Goal: Check status: Check status

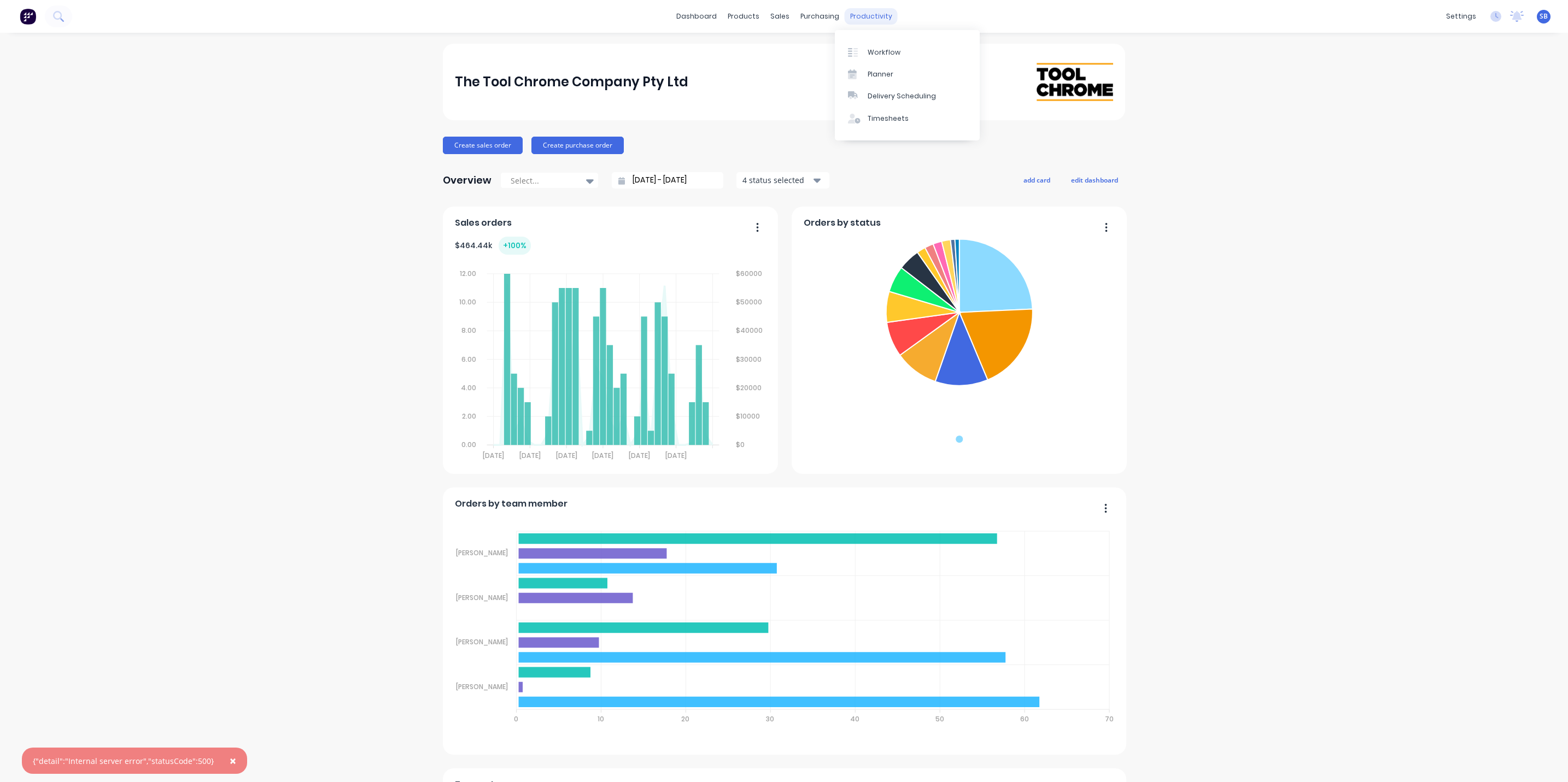
click at [856, 13] on div "productivity" at bounding box center [871, 16] width 53 height 16
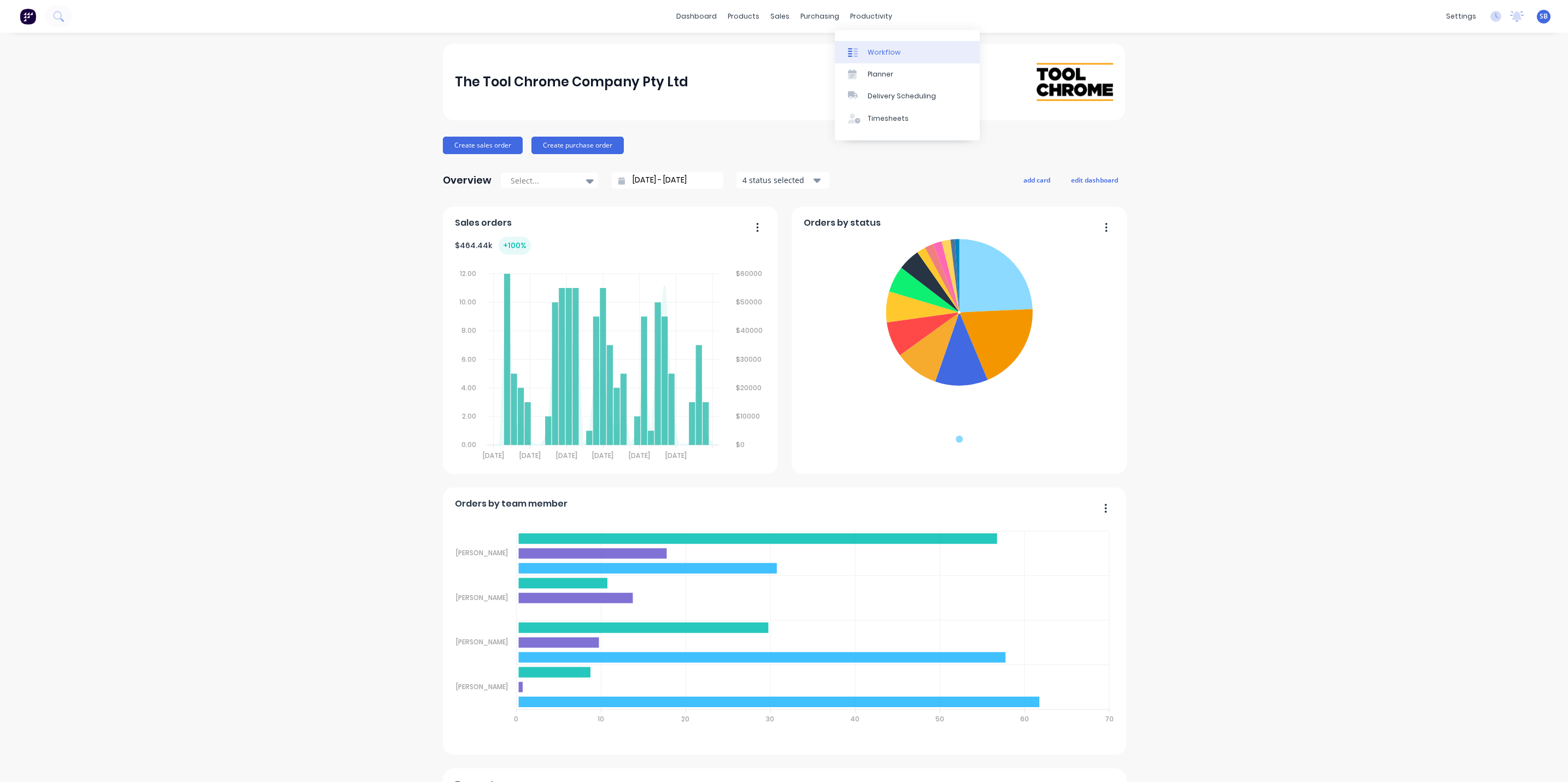
click at [881, 48] on div "Workflow" at bounding box center [884, 52] width 33 height 10
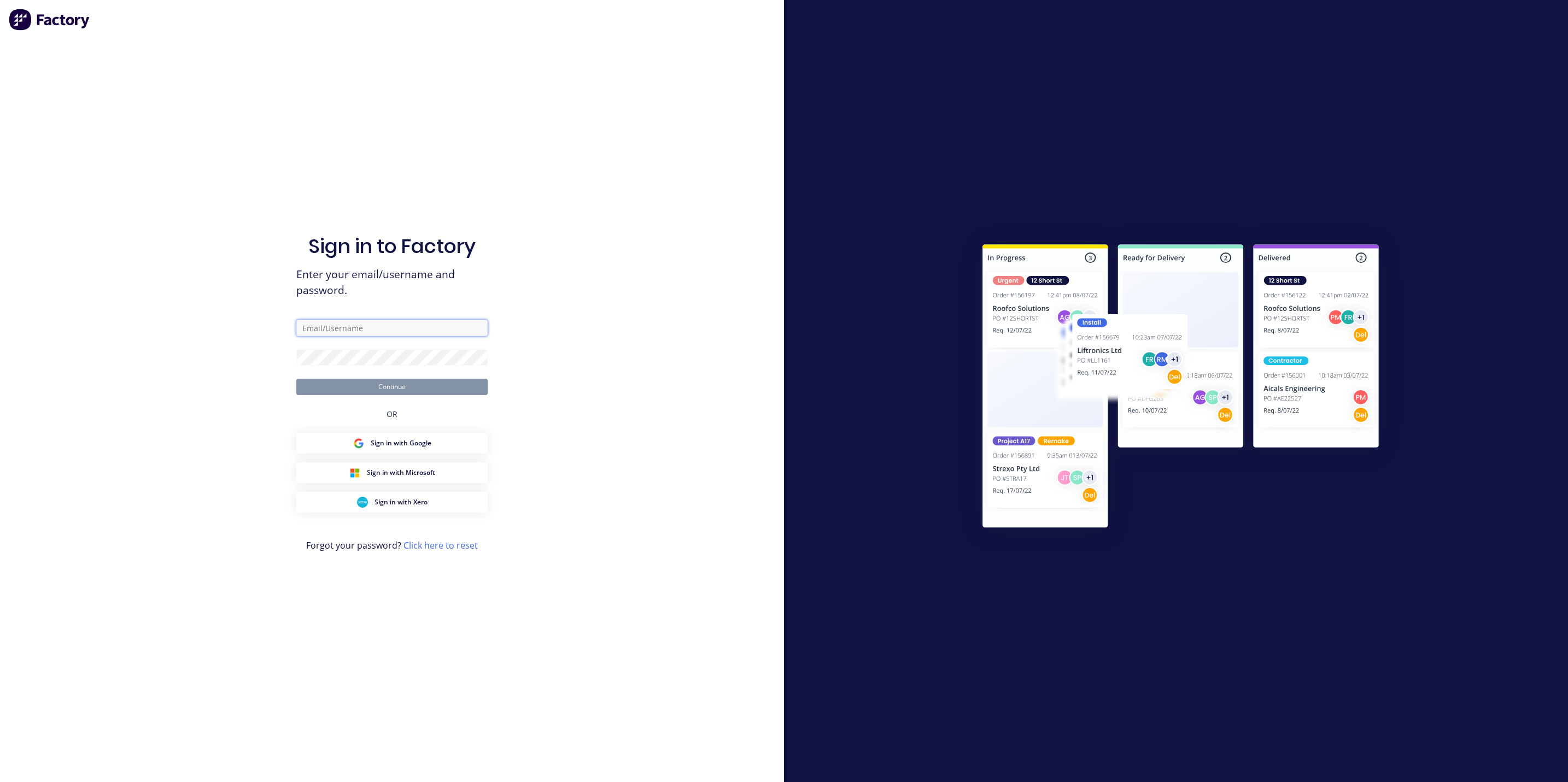
type input "[EMAIL_ADDRESS][DOMAIN_NAME]"
click at [397, 383] on button "Continue" at bounding box center [392, 387] width 191 height 16
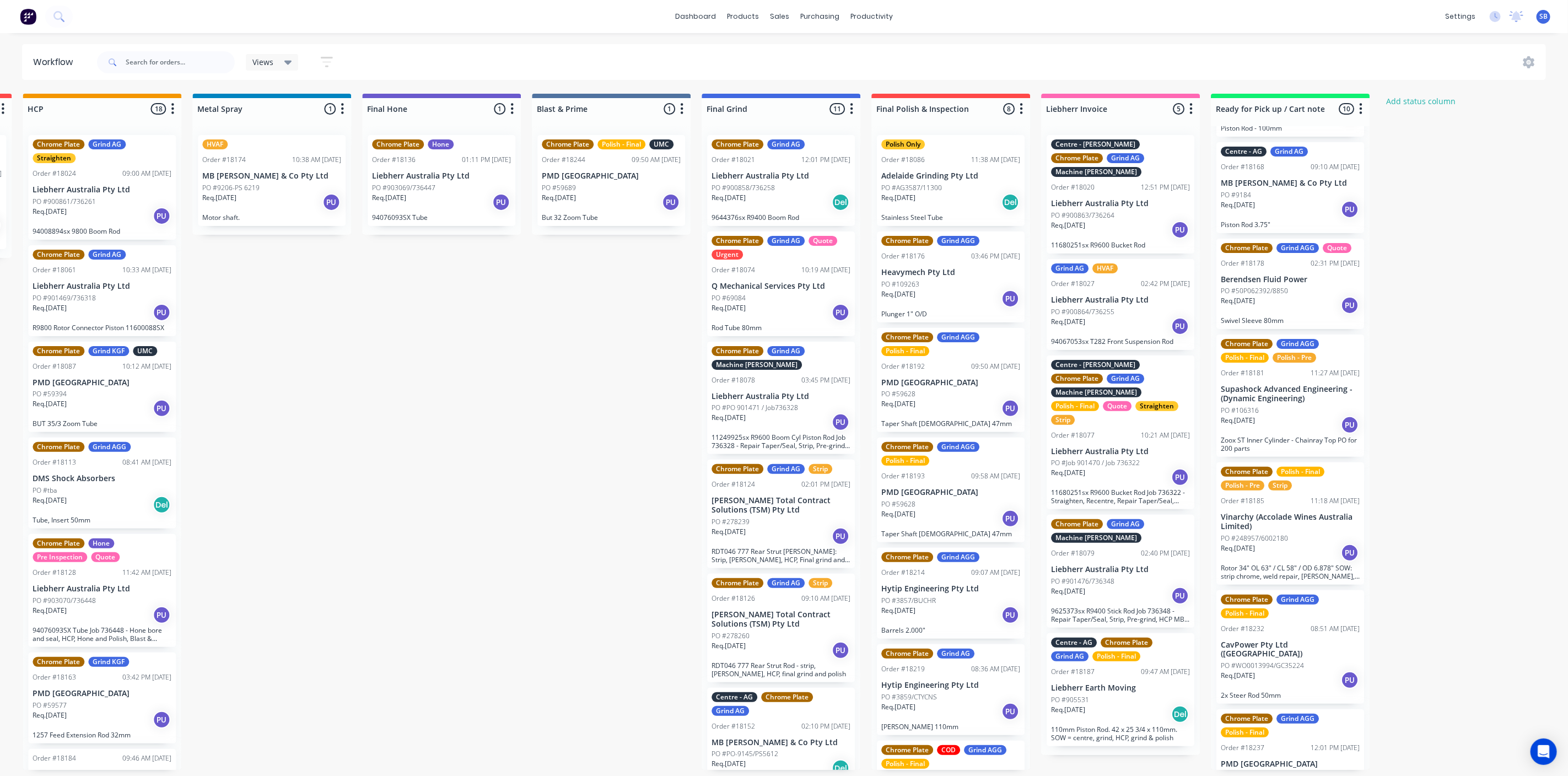
scroll to position [434, 0]
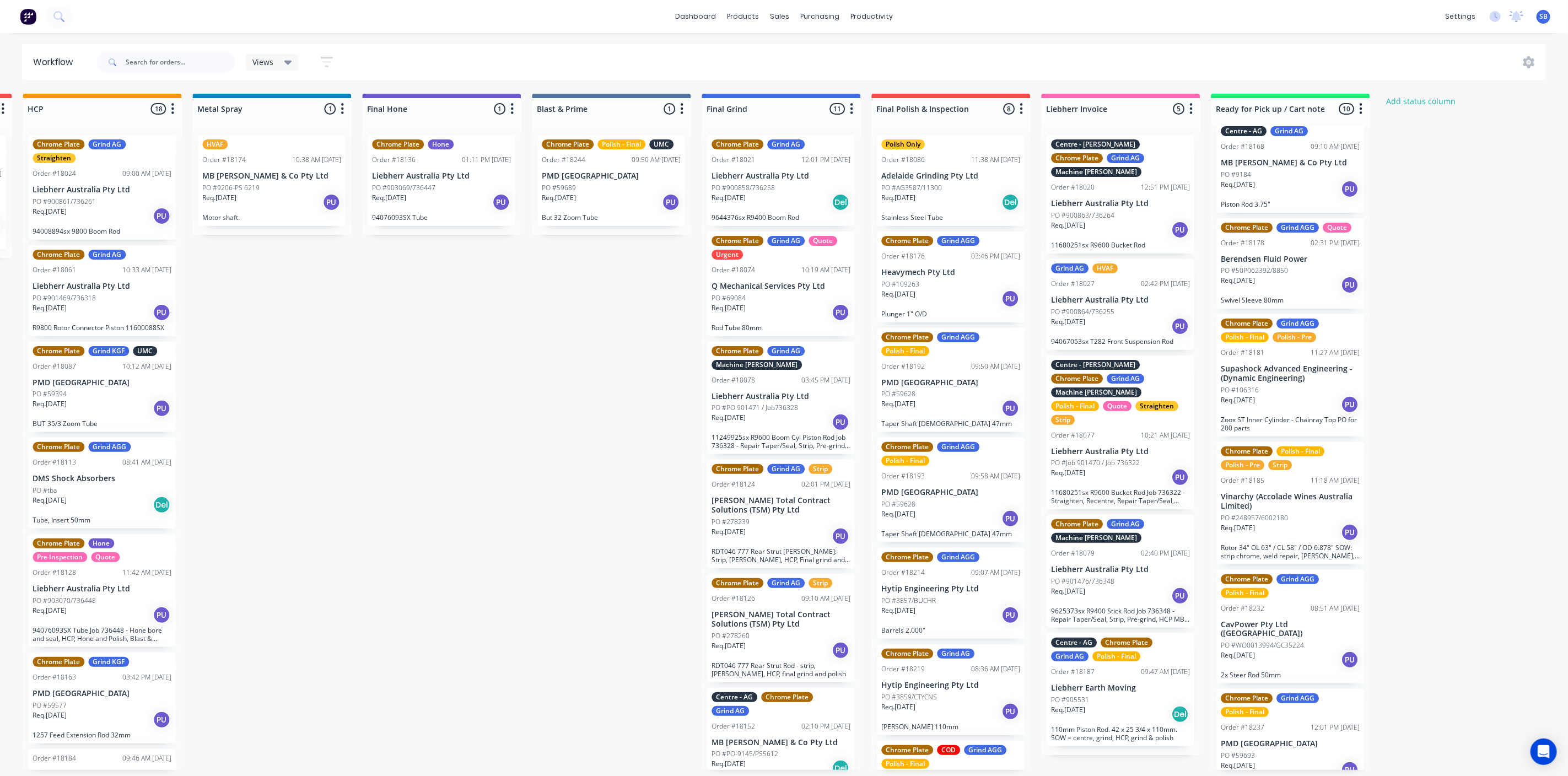
click at [1291, 372] on p "Supashock Advanced Engineering - (Dynamic Engineering)" at bounding box center [1291, 374] width 139 height 19
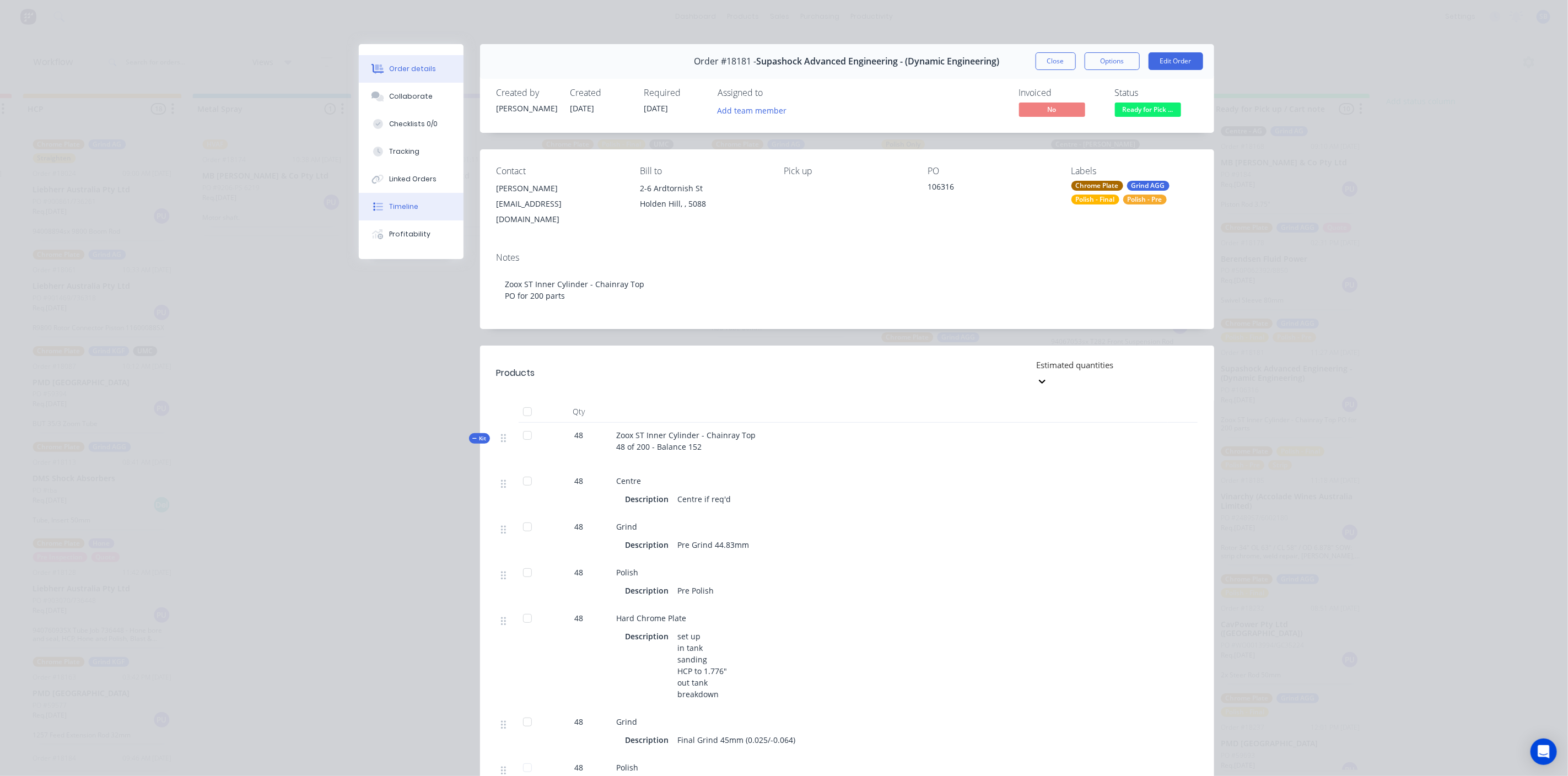
click at [400, 202] on div "Timeline" at bounding box center [404, 206] width 29 height 10
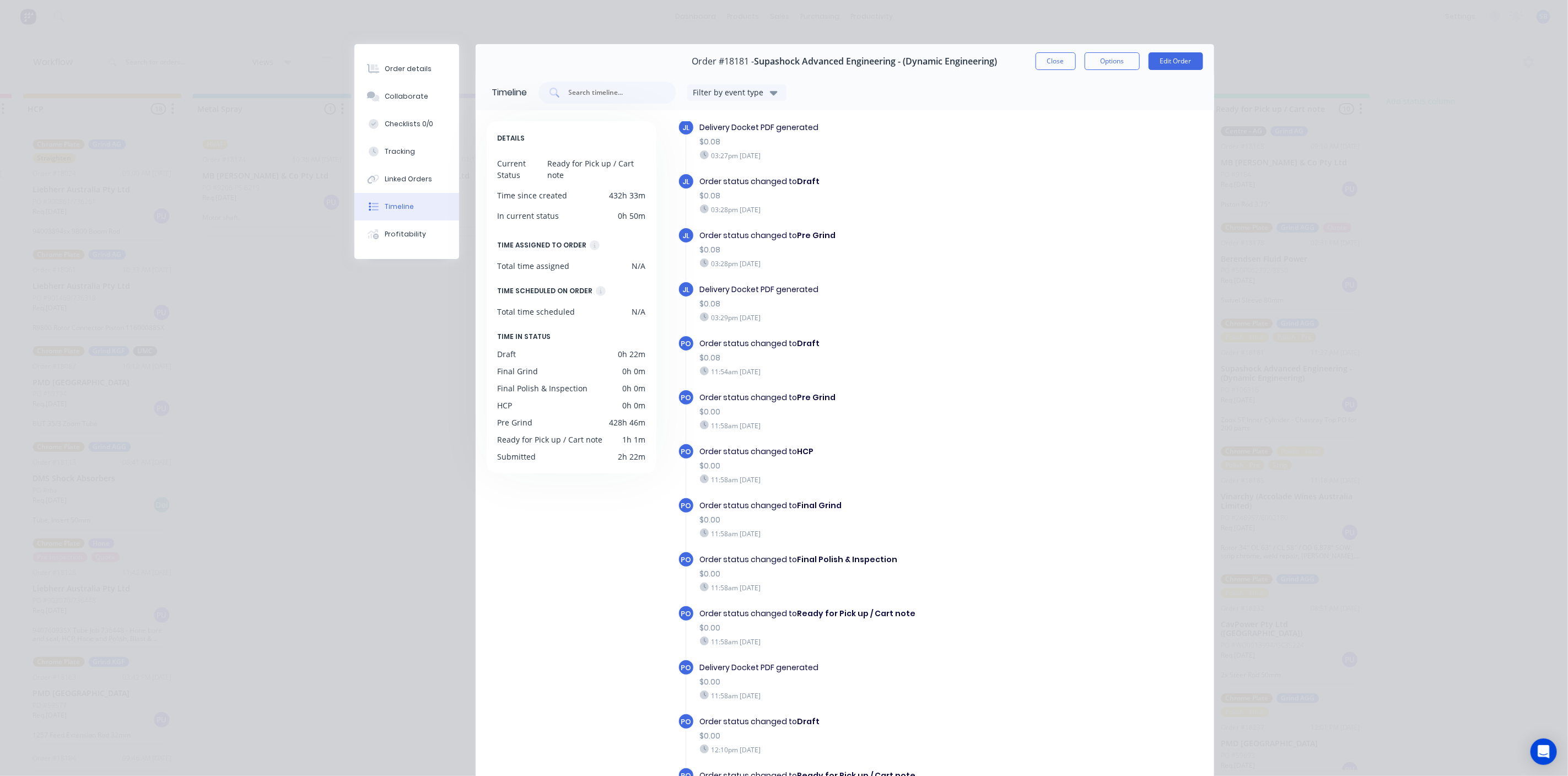
scroll to position [878, 0]
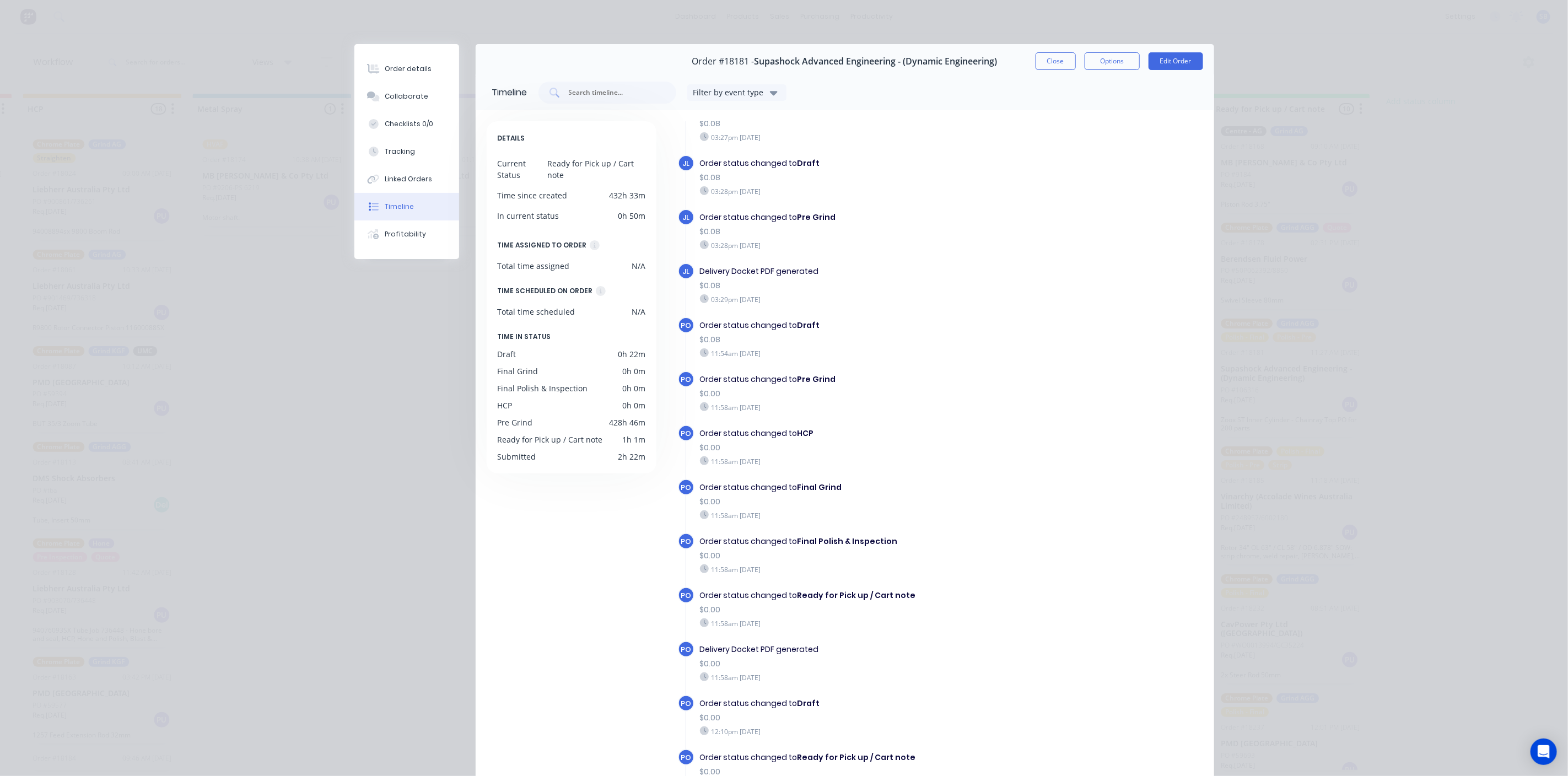
click at [579, 580] on div "DETAILS Current Status Ready for Pick up / Cart note Time since created 432h 33…" at bounding box center [576, 490] width 179 height 737
